Goal: Task Accomplishment & Management: Complete application form

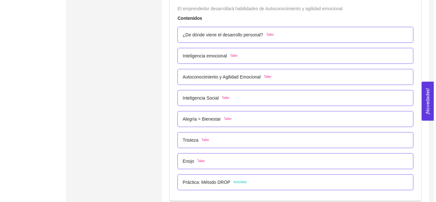
scroll to position [1762, 0]
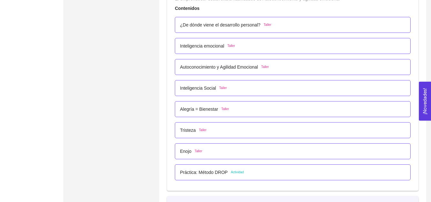
click at [199, 150] on span "Taller" at bounding box center [199, 151] width 8 height 5
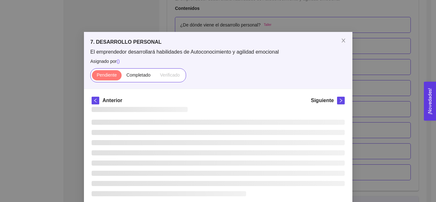
click at [199, 150] on ul at bounding box center [218, 158] width 253 height 77
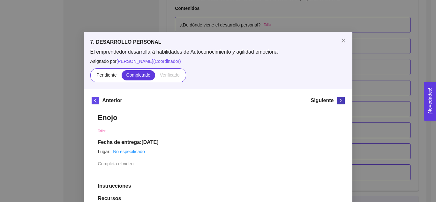
click at [337, 100] on span "right" at bounding box center [340, 100] width 7 height 4
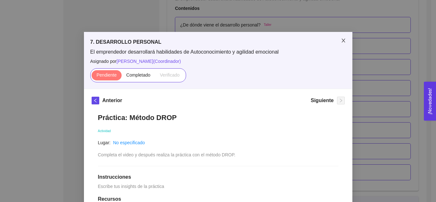
click at [341, 39] on icon "close" at bounding box center [343, 41] width 4 height 4
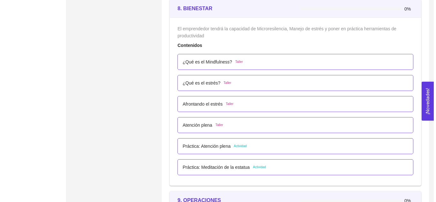
scroll to position [1963, 0]
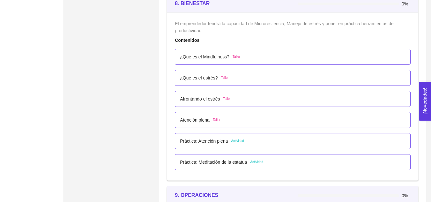
click at [233, 57] on span "Taller" at bounding box center [237, 56] width 8 height 5
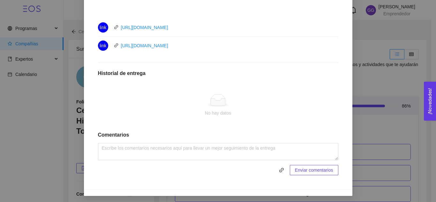
scroll to position [308, 0]
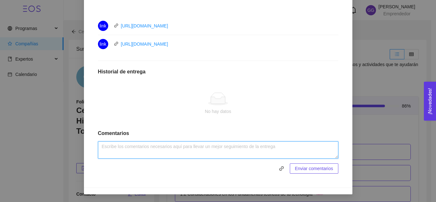
click at [212, 151] on textarea at bounding box center [218, 149] width 240 height 17
type textarea "Actividad realizada."
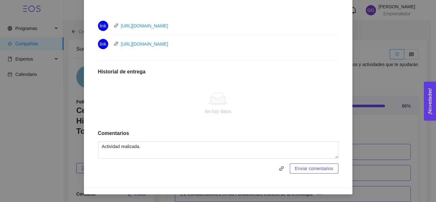
click at [293, 171] on button "Enviar comentarios" at bounding box center [314, 168] width 48 height 10
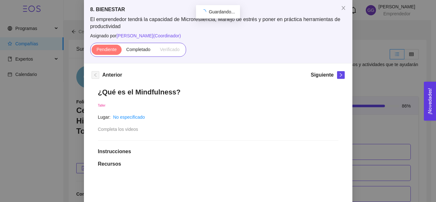
scroll to position [23, 0]
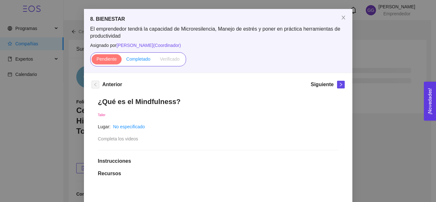
click at [130, 57] on span "Completado" at bounding box center [138, 58] width 24 height 5
click at [122, 61] on input "Completado" at bounding box center [122, 61] width 0 height 0
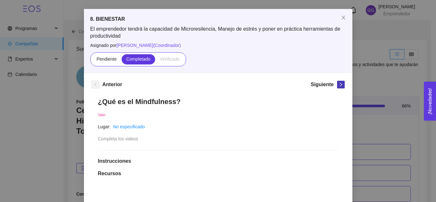
click at [337, 87] on button "button" at bounding box center [341, 85] width 8 height 8
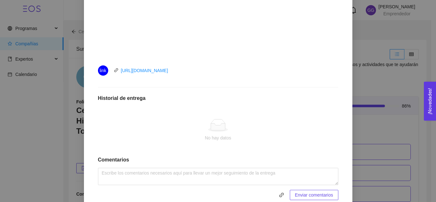
scroll to position [265, 0]
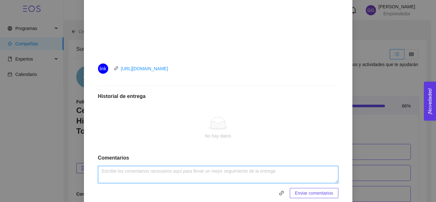
click at [286, 175] on textarea at bounding box center [218, 174] width 240 height 17
type textarea "Actividad realizada."
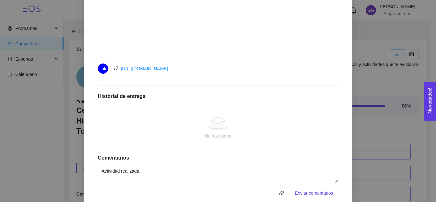
click at [306, 192] on span "Enviar comentarios" at bounding box center [314, 192] width 38 height 7
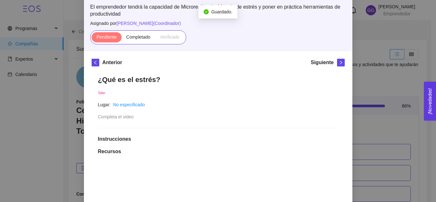
scroll to position [42, 0]
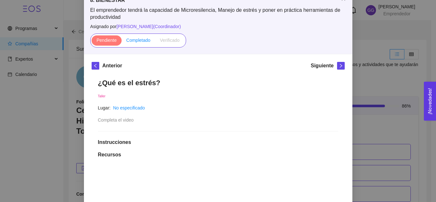
click at [133, 43] on label "Completado" at bounding box center [139, 40] width 34 height 10
click at [122, 42] on input "Completado" at bounding box center [122, 42] width 0 height 0
click at [338, 64] on icon "right" at bounding box center [340, 65] width 4 height 4
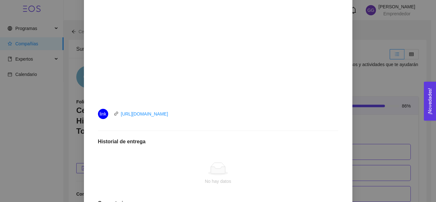
scroll to position [290, 0]
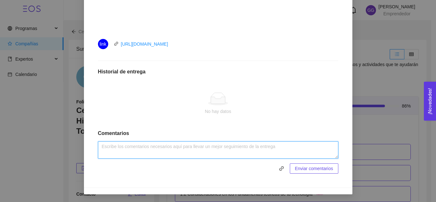
click at [271, 152] on textarea at bounding box center [218, 149] width 240 height 17
type textarea "Actividad realizada."
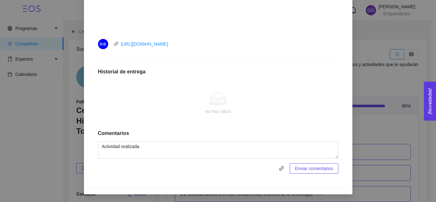
click at [322, 164] on button "Enviar comentarios" at bounding box center [314, 168] width 48 height 10
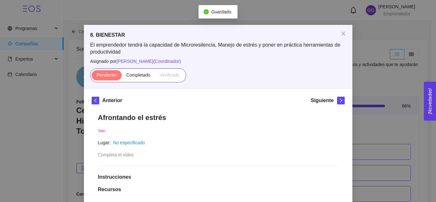
scroll to position [0, 0]
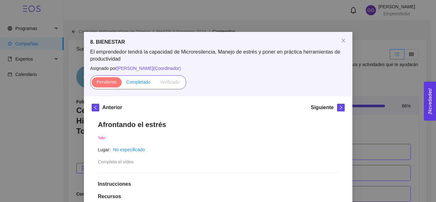
click at [132, 81] on span "Completado" at bounding box center [138, 81] width 24 height 5
click at [122, 84] on input "Completado" at bounding box center [122, 84] width 0 height 0
click at [339, 108] on icon "right" at bounding box center [340, 108] width 2 height 4
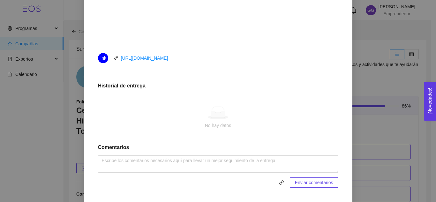
scroll to position [290, 0]
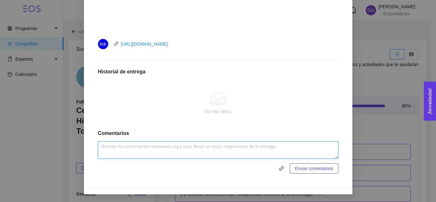
click at [247, 145] on textarea at bounding box center [218, 149] width 240 height 17
type textarea "Actividad realizada."
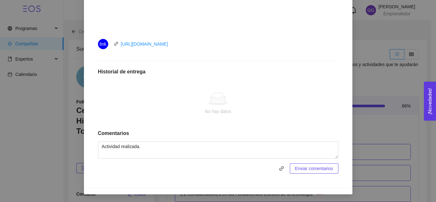
click at [302, 171] on span "Enviar comentarios" at bounding box center [314, 168] width 38 height 7
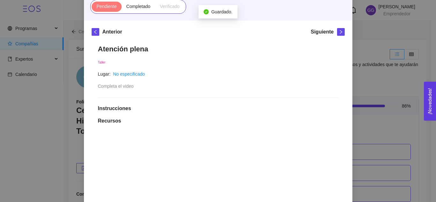
scroll to position [73, 0]
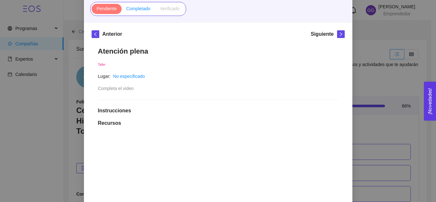
click at [131, 6] on span "Completado" at bounding box center [138, 8] width 24 height 5
click at [122, 10] on input "Completado" at bounding box center [122, 10] width 0 height 0
click at [338, 34] on icon "right" at bounding box center [340, 34] width 4 height 4
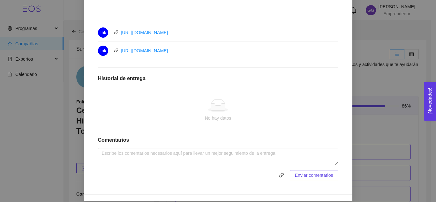
scroll to position [313, 0]
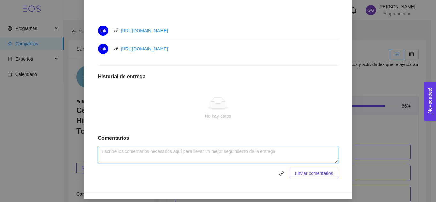
click at [224, 154] on textarea at bounding box center [218, 154] width 240 height 17
type textarea "Actividad realizada."
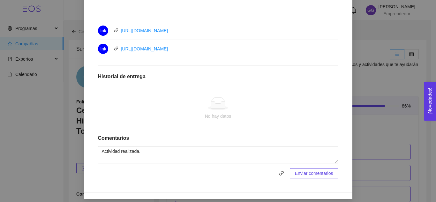
click at [296, 174] on span "Enviar comentarios" at bounding box center [314, 173] width 38 height 7
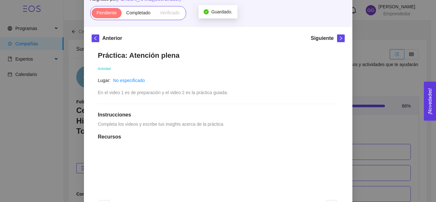
scroll to position [63, 0]
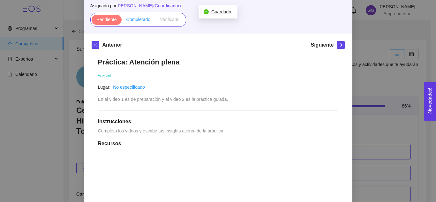
click at [137, 17] on span "Completado" at bounding box center [138, 19] width 24 height 5
click at [122, 21] on input "Completado" at bounding box center [122, 21] width 0 height 0
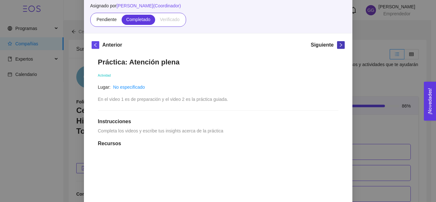
click at [340, 44] on span "right" at bounding box center [340, 45] width 7 height 4
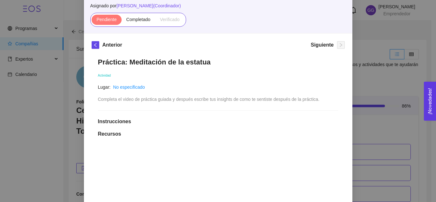
click at [223, 110] on div at bounding box center [218, 110] width 240 height 0
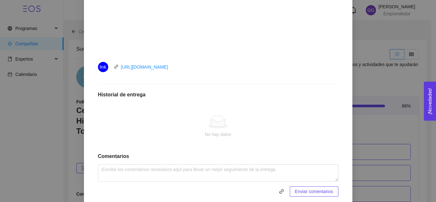
scroll to position [285, 0]
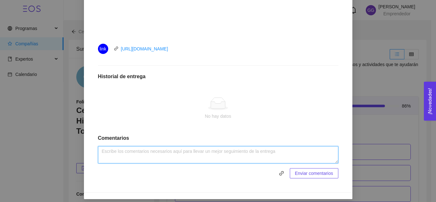
click at [204, 159] on textarea at bounding box center [218, 154] width 240 height 17
type textarea "Actividad realizada."
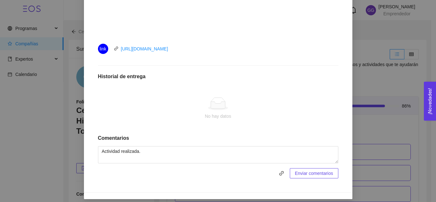
click at [319, 173] on span "Enviar comentarios" at bounding box center [314, 173] width 38 height 7
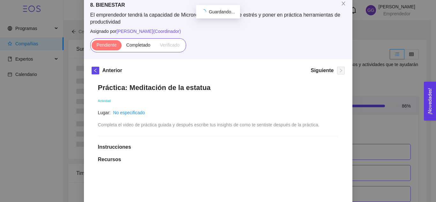
scroll to position [34, 0]
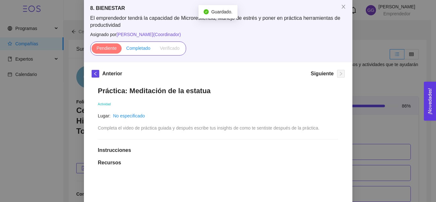
click at [135, 49] on span "Completado" at bounding box center [138, 48] width 24 height 5
click at [122, 50] on input "Completado" at bounding box center [122, 50] width 0 height 0
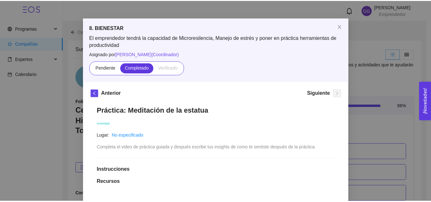
scroll to position [0, 0]
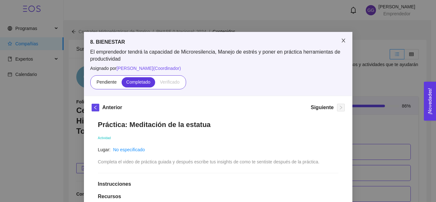
click at [339, 38] on span "Close" at bounding box center [343, 41] width 18 height 18
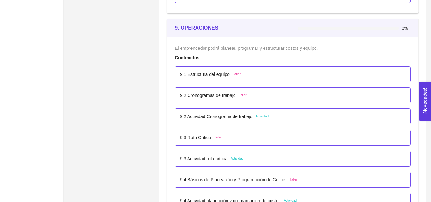
scroll to position [2140, 0]
